Goal: Information Seeking & Learning: Understand process/instructions

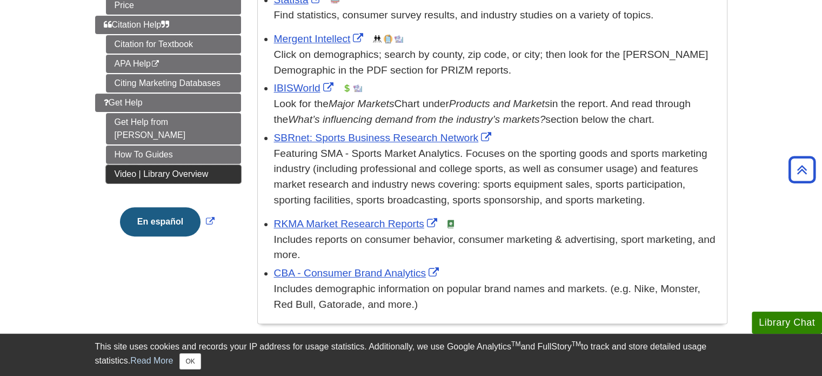
scroll to position [270, 0]
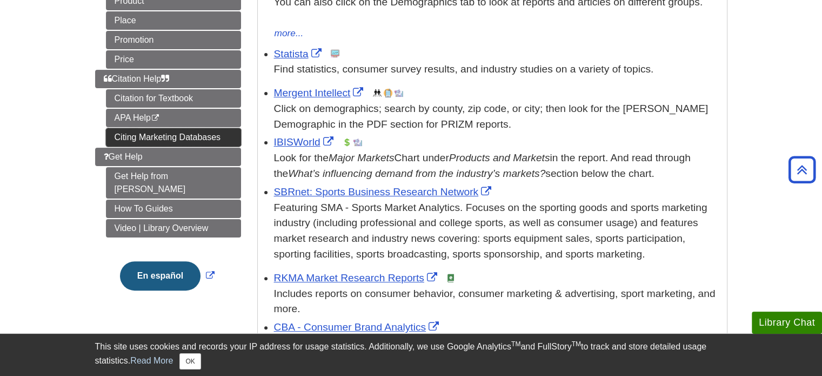
click at [153, 131] on link "Citing Marketing Databases" at bounding box center [173, 137] width 135 height 18
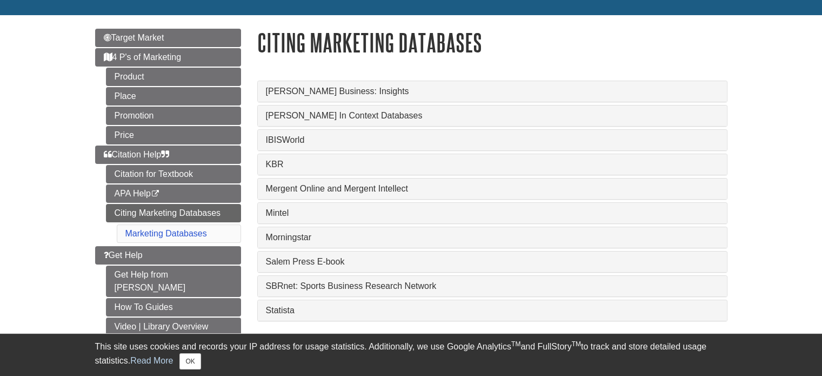
scroll to position [108, 0]
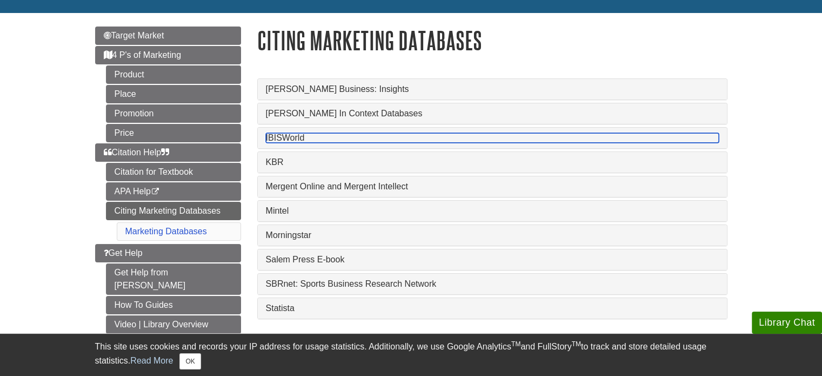
click at [282, 133] on link "IBISWorld" at bounding box center [492, 138] width 453 height 10
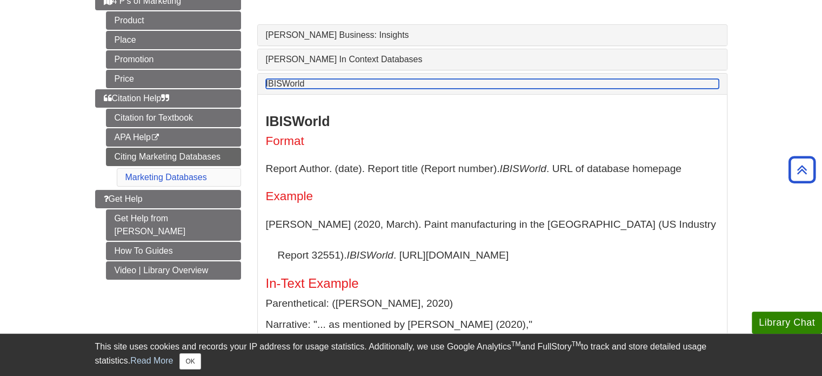
scroll to position [216, 0]
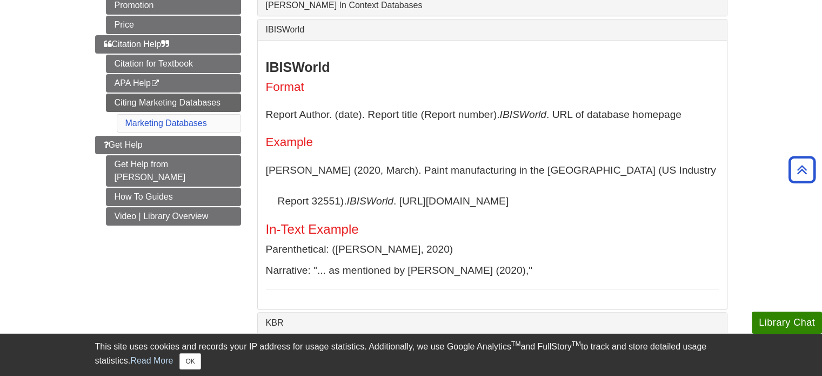
drag, startPoint x: 276, startPoint y: 198, endPoint x: 444, endPoint y: 199, distance: 168.0
click at [444, 199] on p "Fernandez, C. (2020, March). Paint manufacturing in the US (US Industry Report …" at bounding box center [492, 186] width 453 height 62
copy p "IBISWorld . https://my.ibisworld.com/"
click at [191, 98] on link "Citing Marketing Databases" at bounding box center [173, 102] width 135 height 18
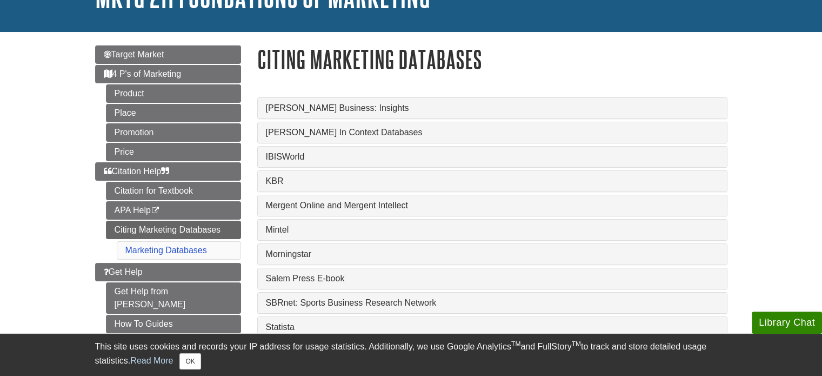
scroll to position [108, 0]
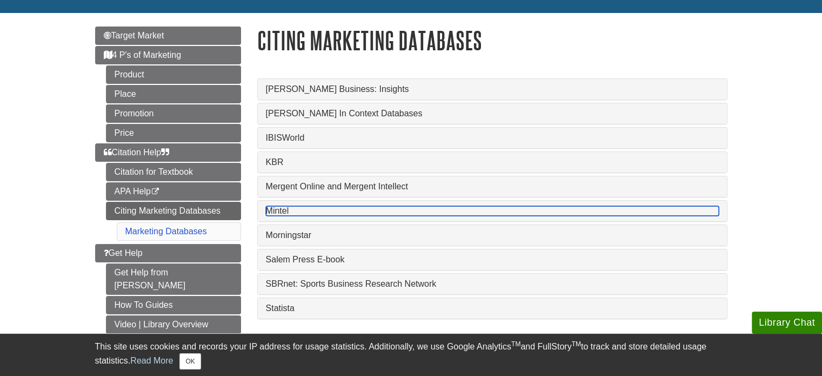
click at [285, 211] on link "Mintel" at bounding box center [492, 211] width 453 height 10
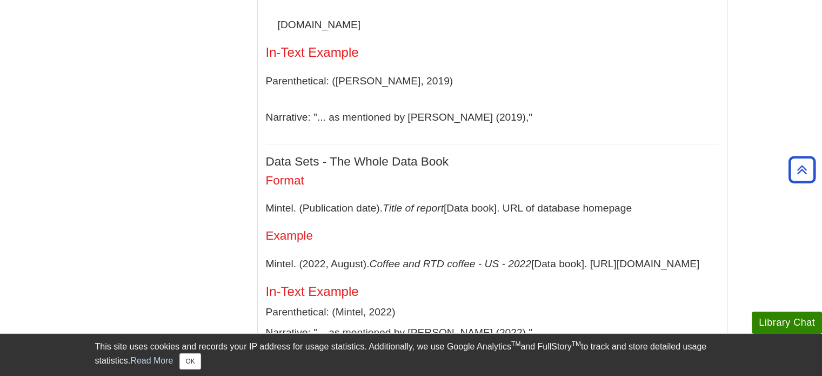
scroll to position [432, 0]
